Goal: Navigation & Orientation: Find specific page/section

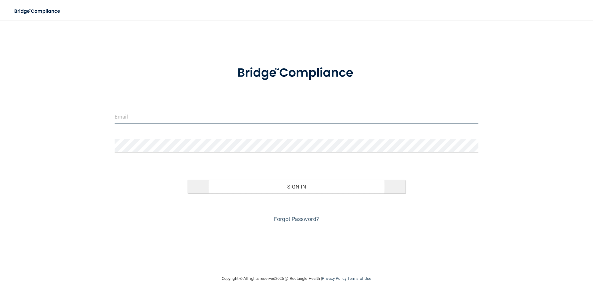
type input "[EMAIL_ADDRESS][DOMAIN_NAME]"
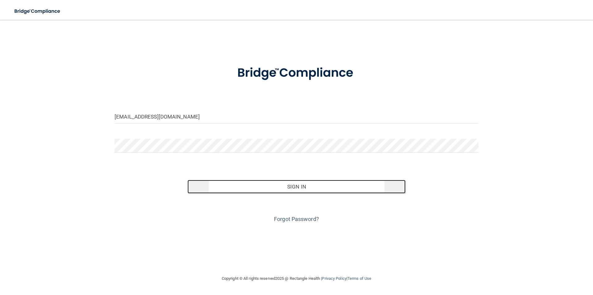
click at [297, 183] on button "Sign In" at bounding box center [297, 187] width 219 height 14
